Goal: Task Accomplishment & Management: Manage account settings

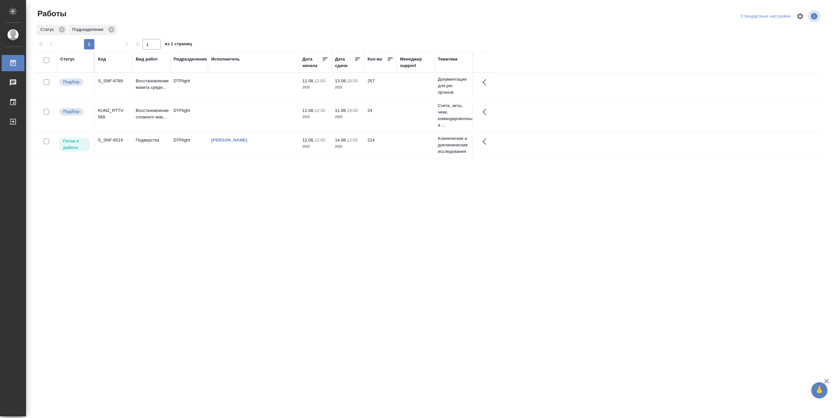
click at [270, 85] on td at bounding box center [253, 86] width 91 height 23
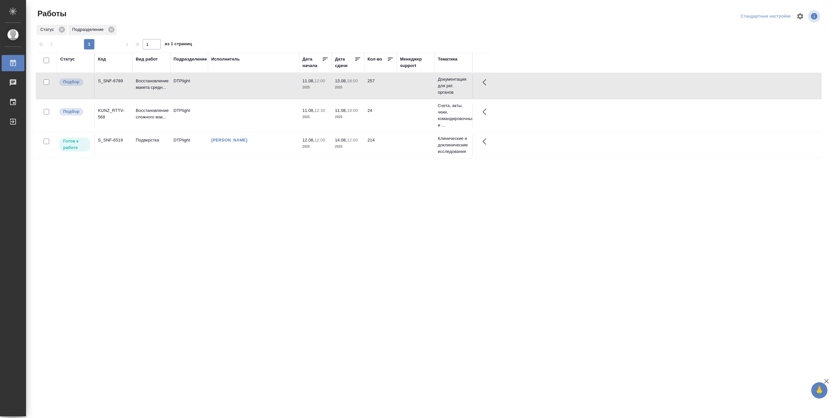
click at [262, 85] on td at bounding box center [253, 86] width 91 height 23
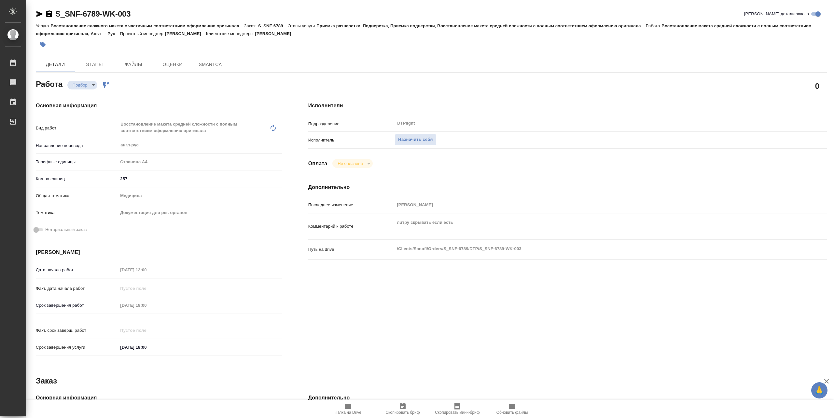
type textarea "x"
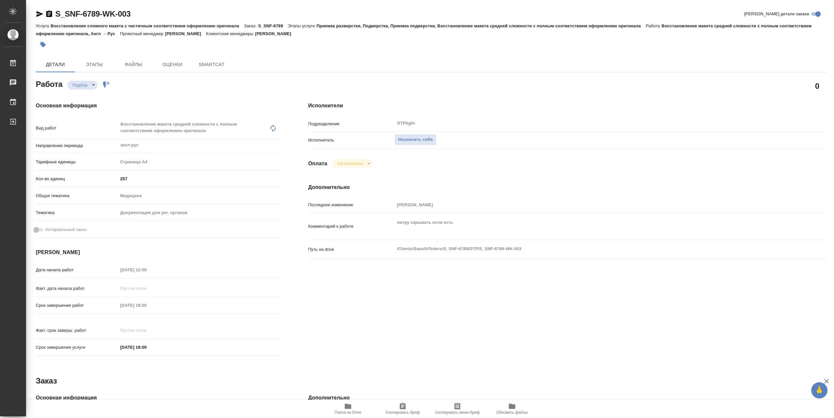
type textarea "x"
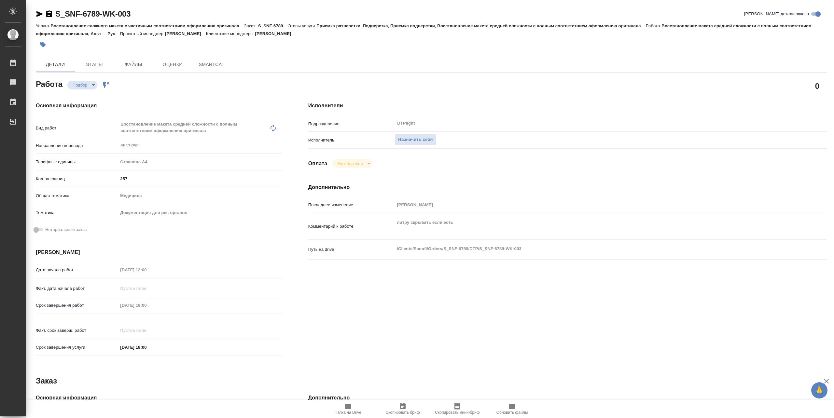
type textarea "x"
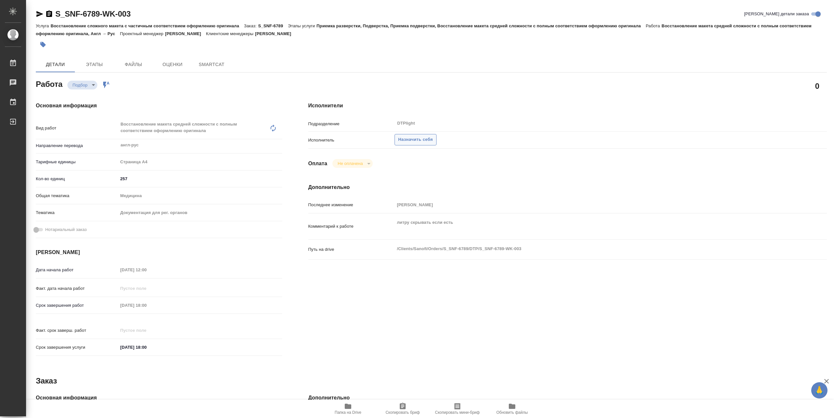
type textarea "x"
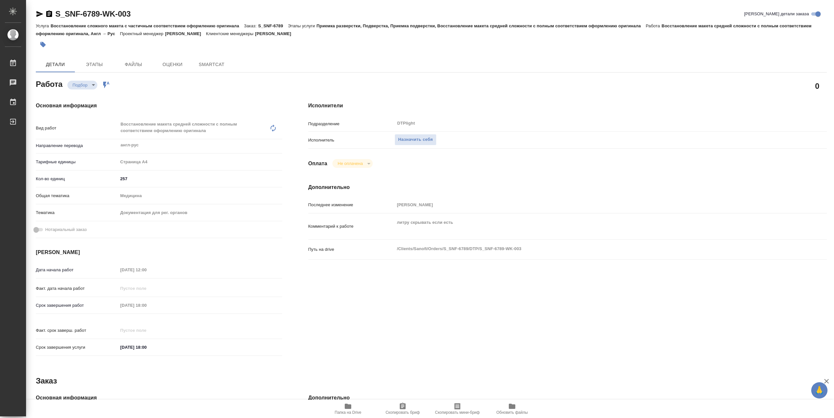
type textarea "x"
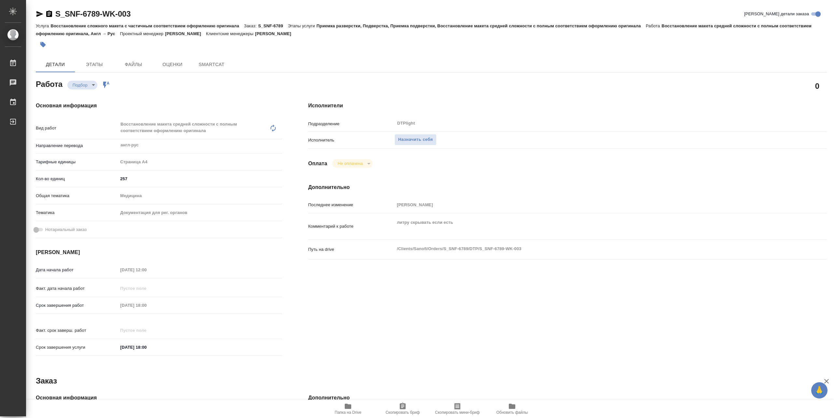
type textarea "x"
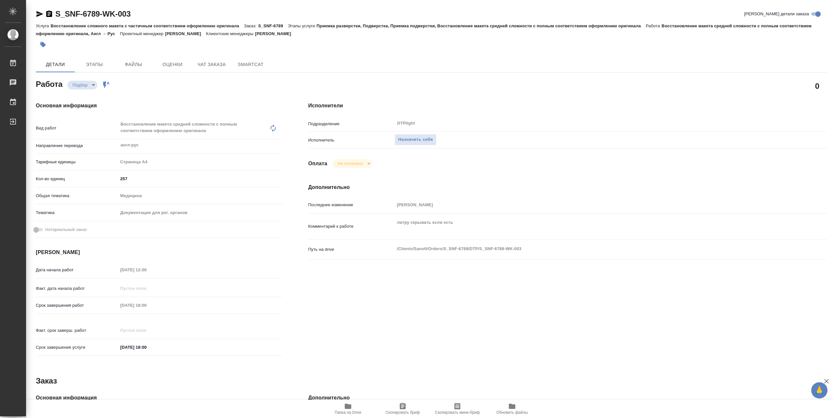
type textarea "x"
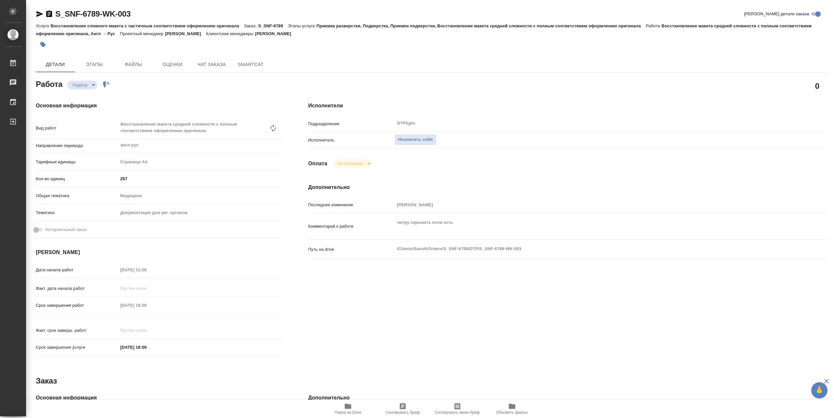
type textarea "x"
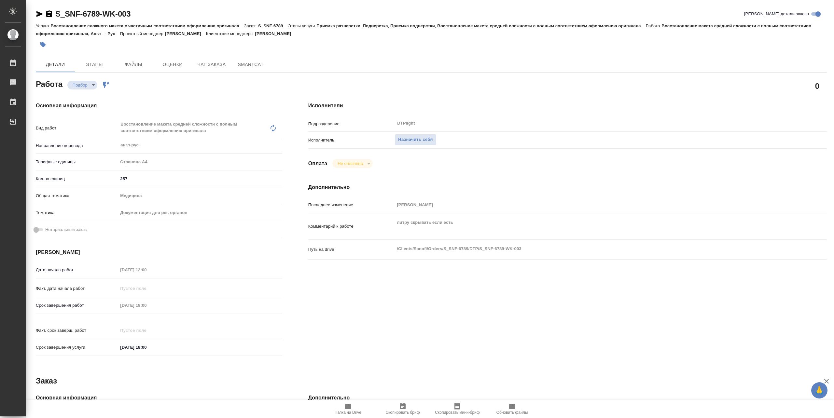
click at [354, 405] on span "Папка на Drive" at bounding box center [348, 409] width 47 height 12
click at [436, 136] on button "Назначить себя" at bounding box center [416, 139] width 42 height 11
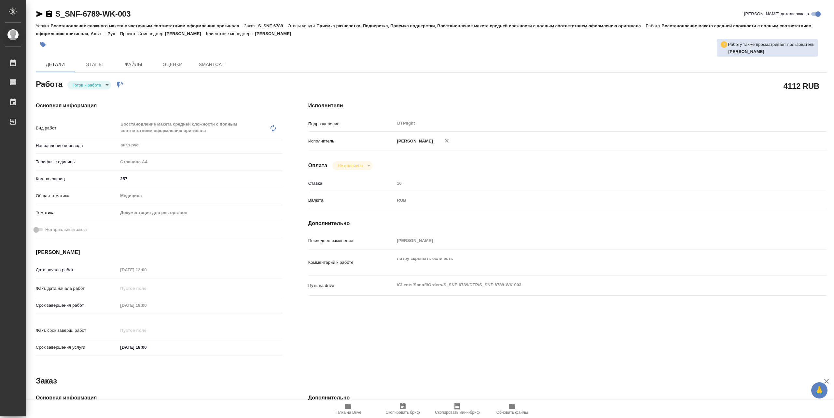
type textarea "x"
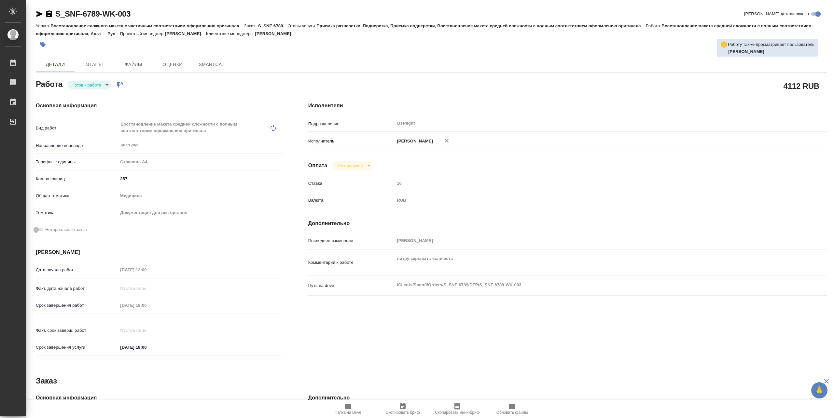
type textarea "x"
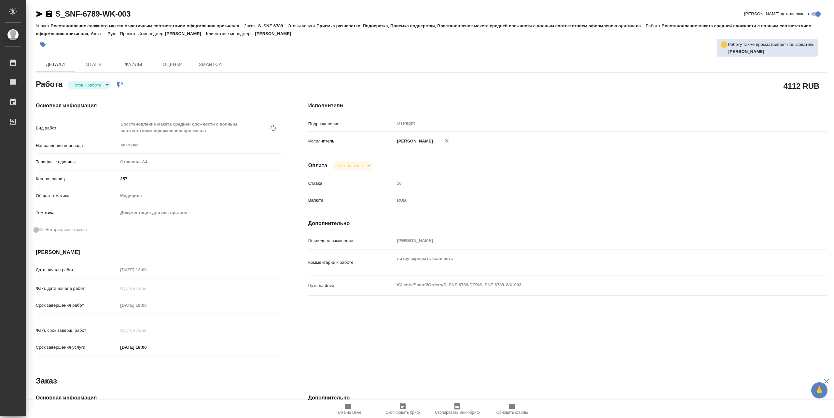
type textarea "x"
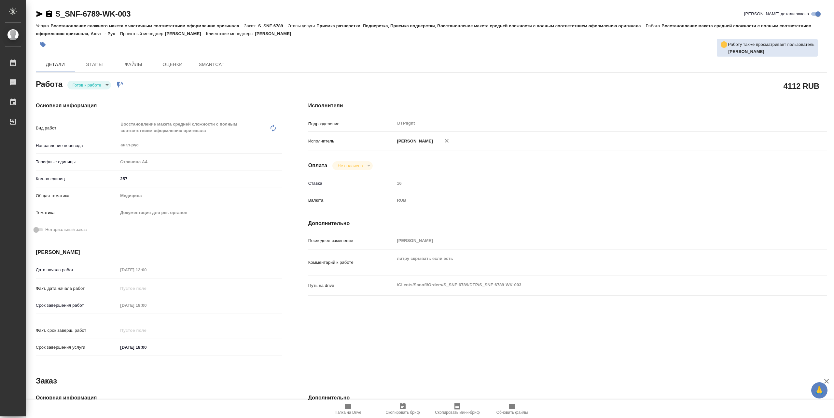
type textarea "x"
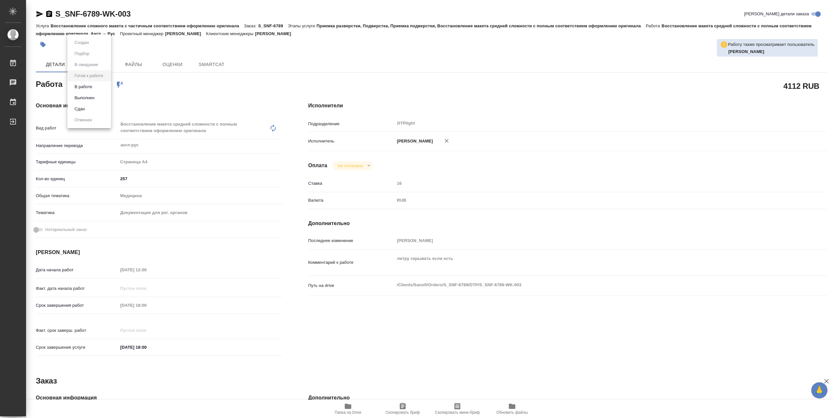
drag, startPoint x: 89, startPoint y: 89, endPoint x: 92, endPoint y: 92, distance: 4.8
click at [89, 89] on body "🙏 .cls-1 fill:#fff; AWATERA Сархатов Руслан Работы Чаты График Выйти S_SNF-6789…" at bounding box center [417, 209] width 834 height 418
type textarea "x"
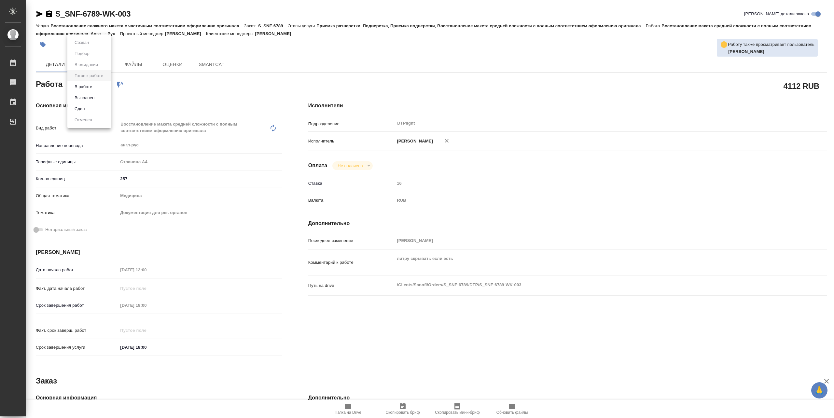
type textarea "x"
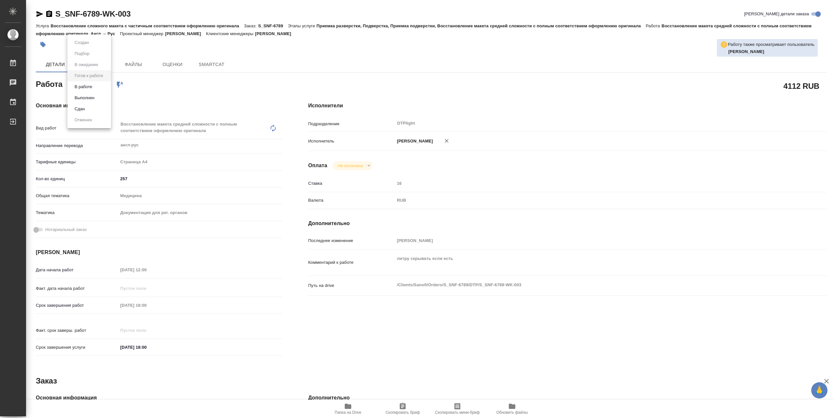
type textarea "x"
click at [93, 88] on button "В работе" at bounding box center [83, 86] width 21 height 7
type textarea "x"
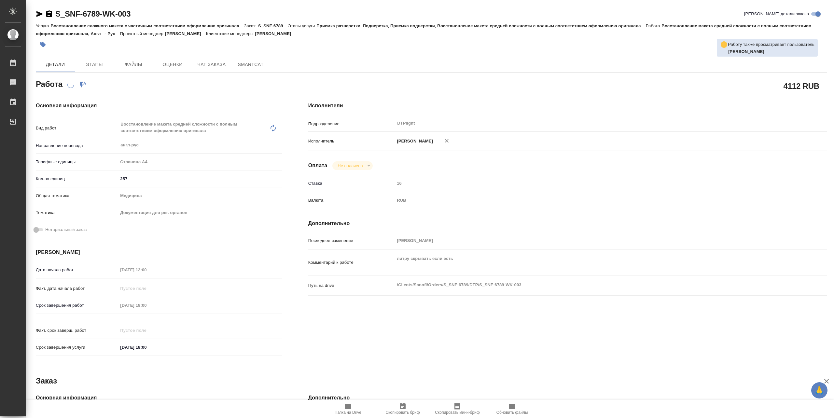
type textarea "x"
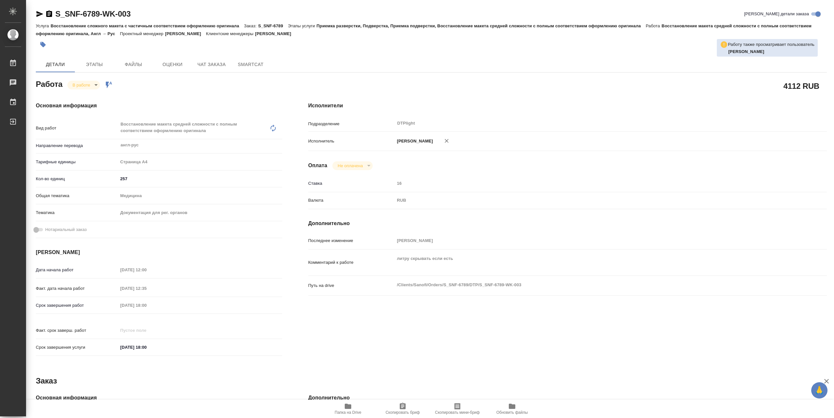
type textarea "x"
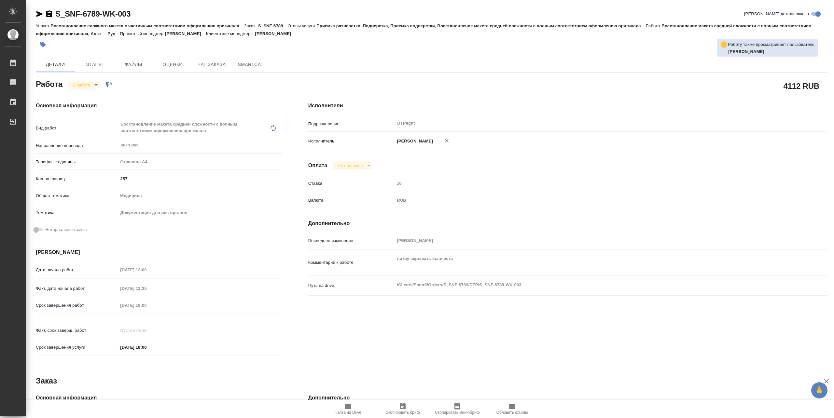
type textarea "x"
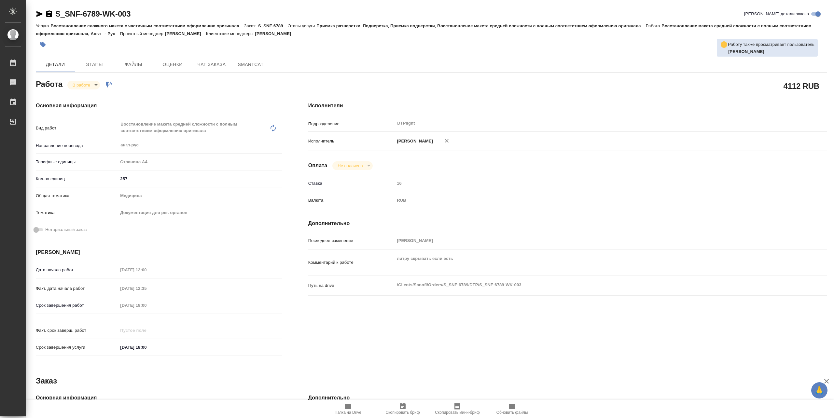
type textarea "x"
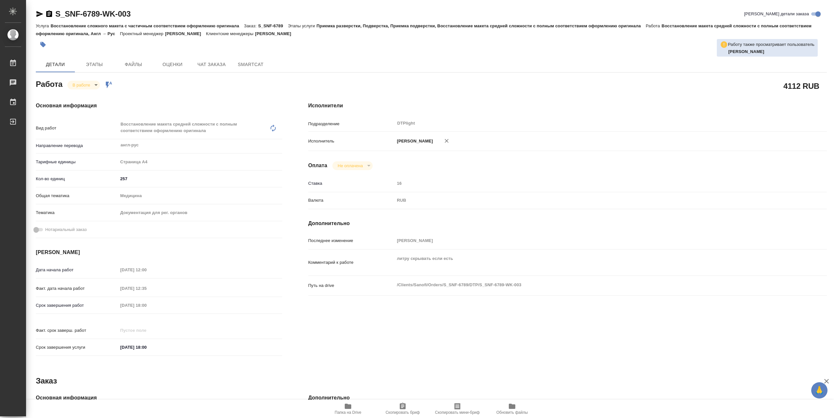
type textarea "x"
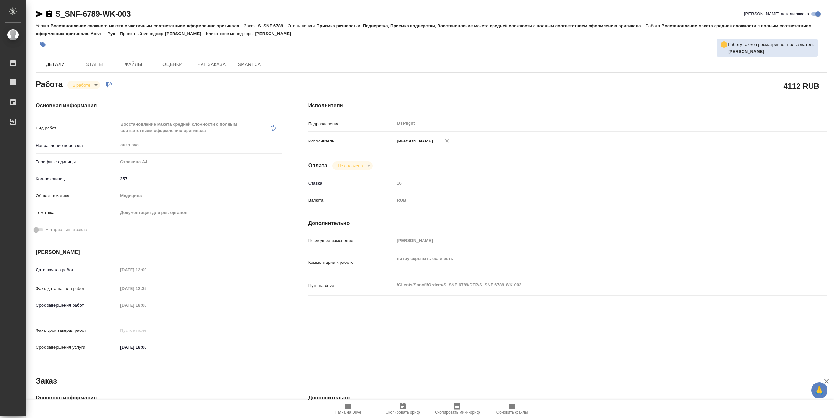
type textarea "x"
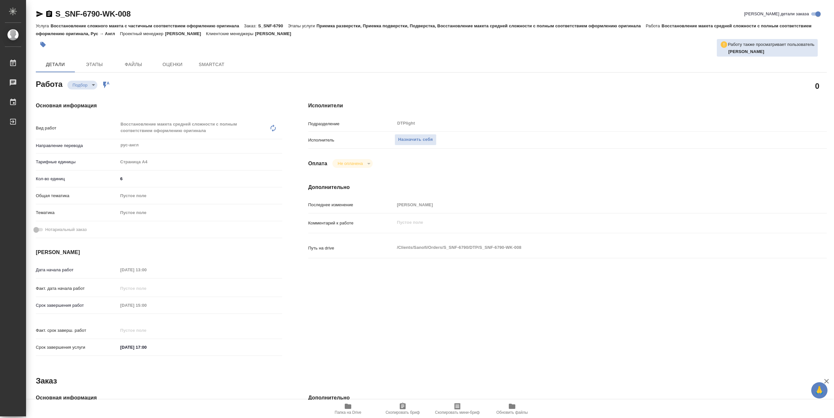
type textarea "x"
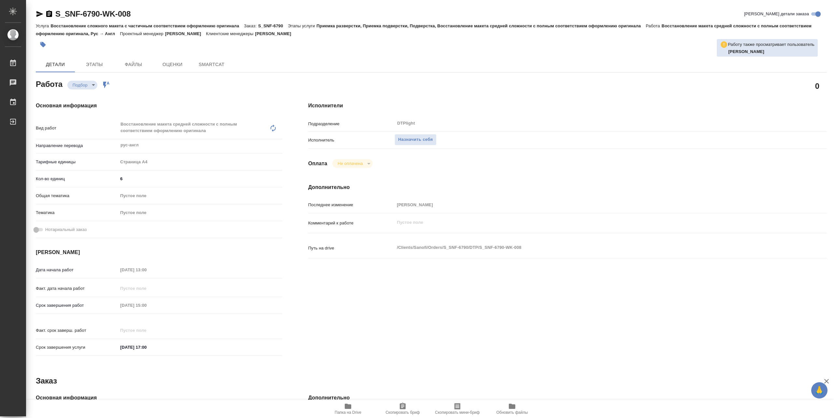
type textarea "x"
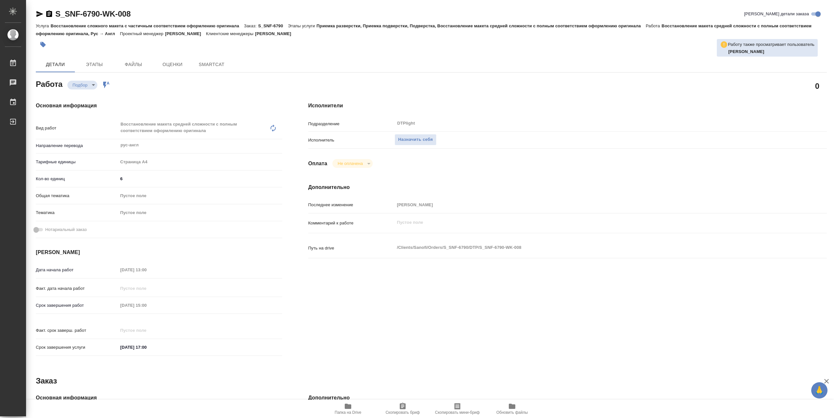
type textarea "x"
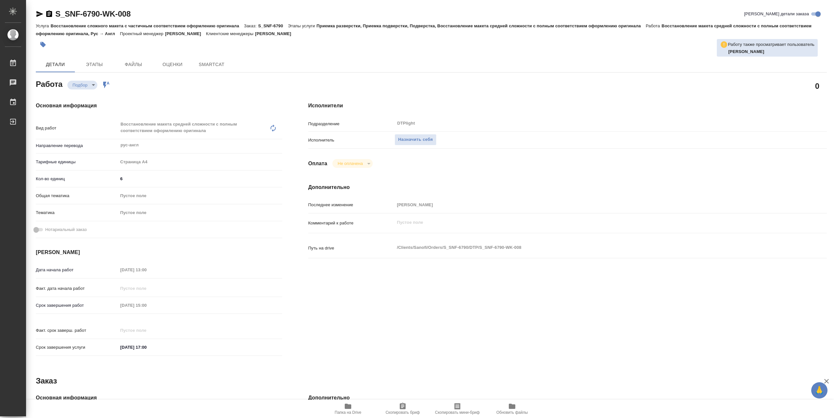
type textarea "x"
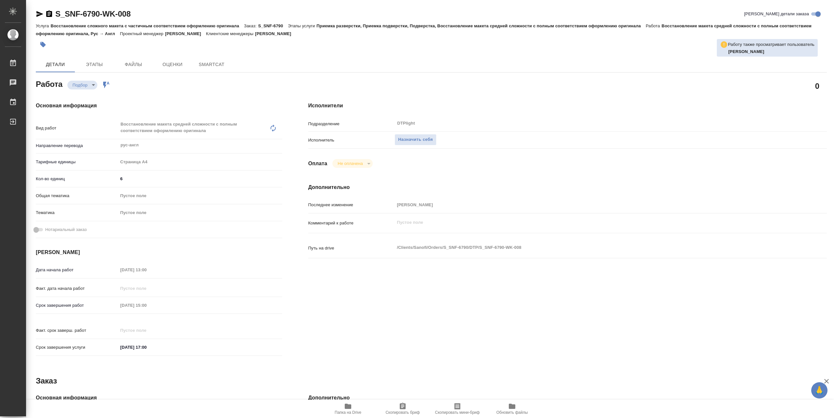
type textarea "x"
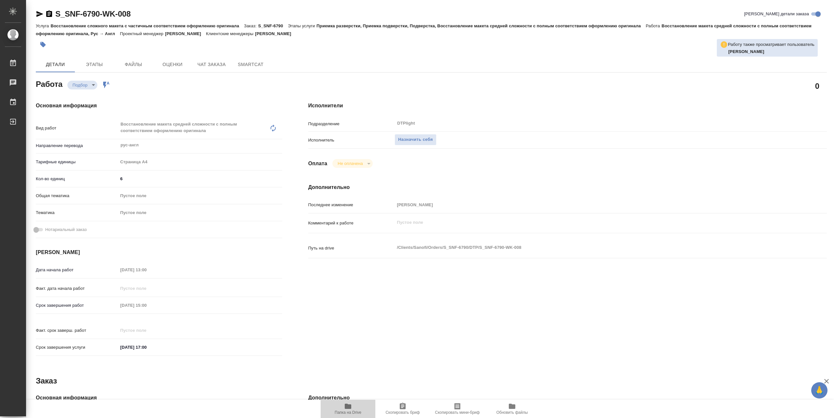
click at [352, 405] on icon "button" at bounding box center [348, 407] width 8 height 8
type textarea "x"
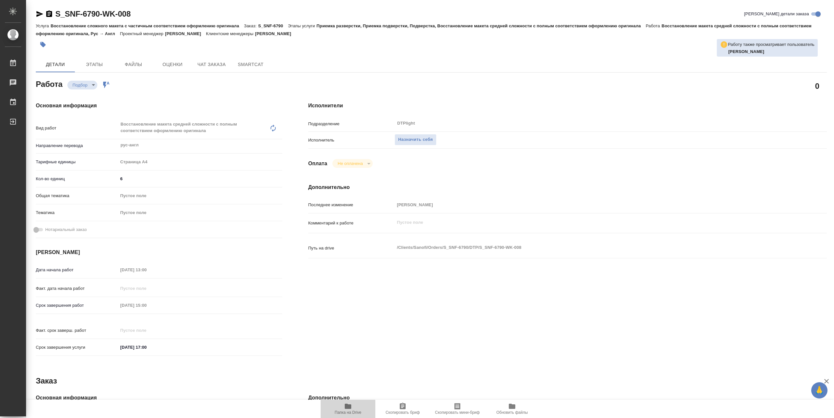
type textarea "x"
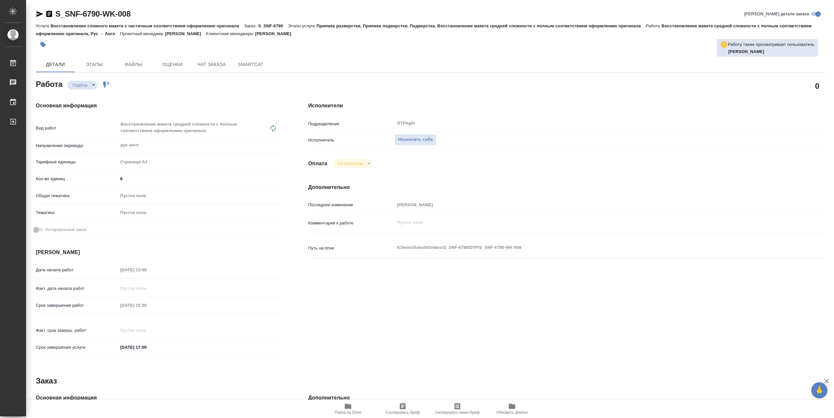
type textarea "x"
click at [422, 144] on span "Назначить себя" at bounding box center [415, 139] width 35 height 7
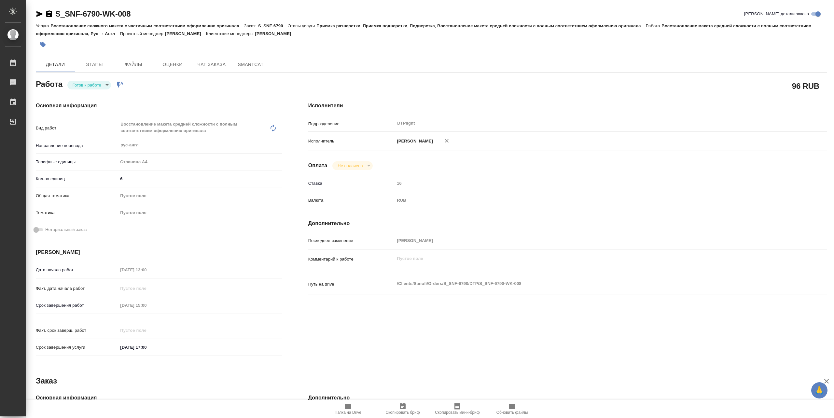
click at [106, 87] on body "🙏 .cls-1 fill:#fff; AWATERA Сархатов [PERSON_NAME] Работы 0 Чаты График Выйти S…" at bounding box center [417, 209] width 834 height 418
click at [106, 85] on li "В работе" at bounding box center [89, 86] width 44 height 11
type textarea "x"
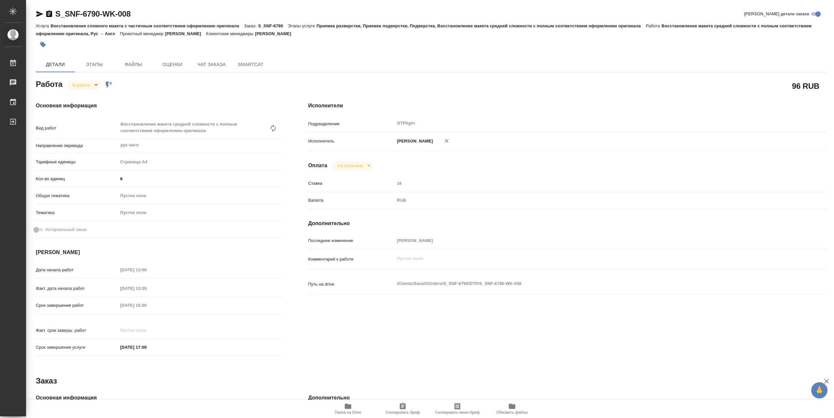
type textarea "x"
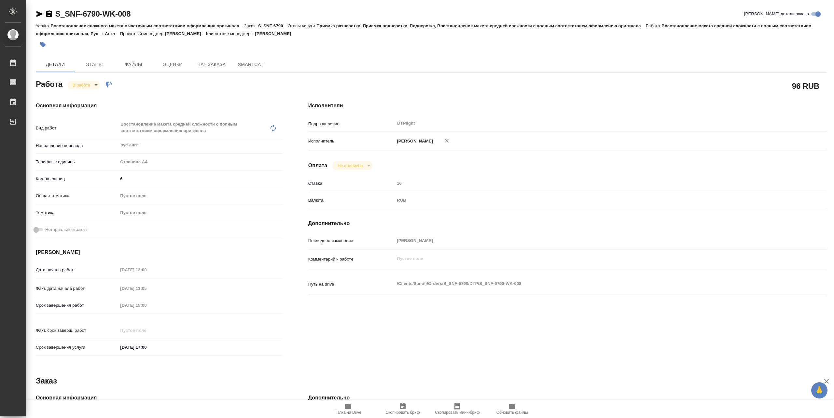
type textarea "x"
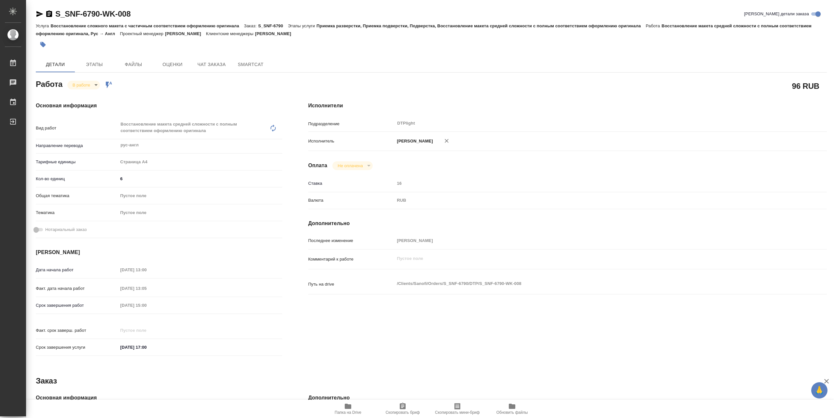
type textarea "x"
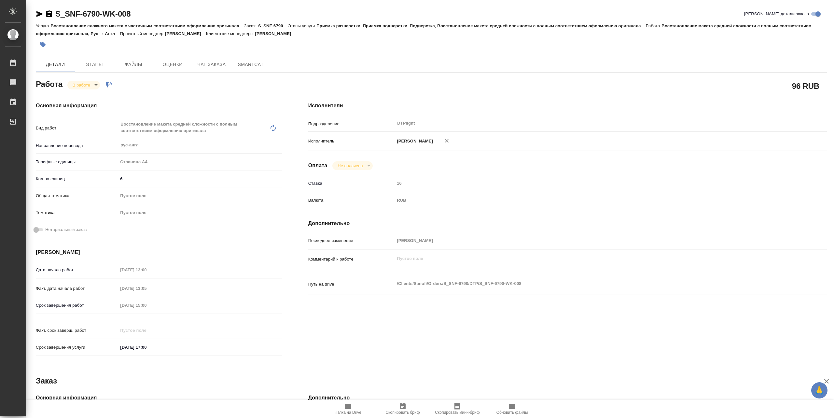
type textarea "x"
